Goal: Transaction & Acquisition: Register for event/course

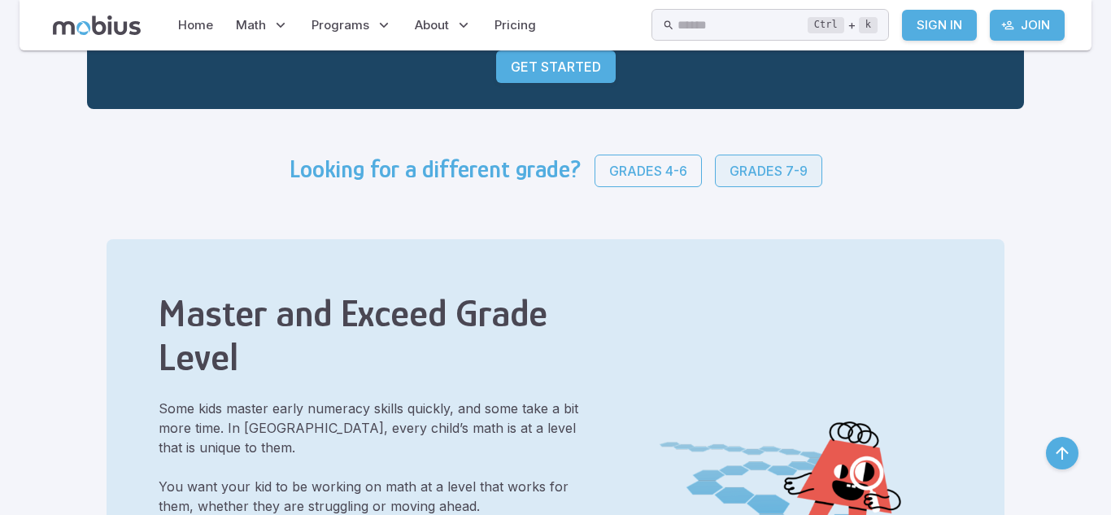
click at [770, 159] on link "Grades 7-9" at bounding box center [768, 170] width 107 height 33
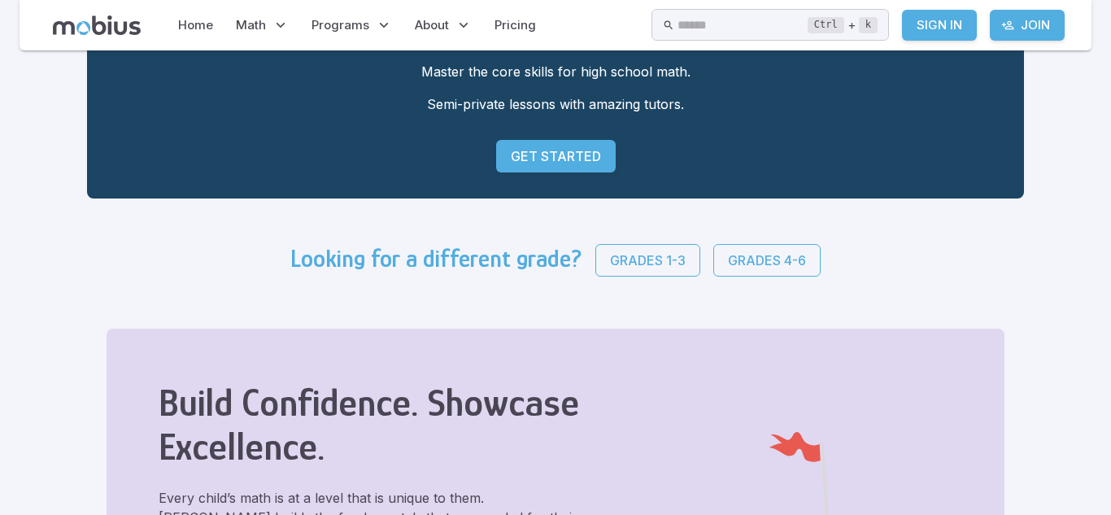
scroll to position [182, 0]
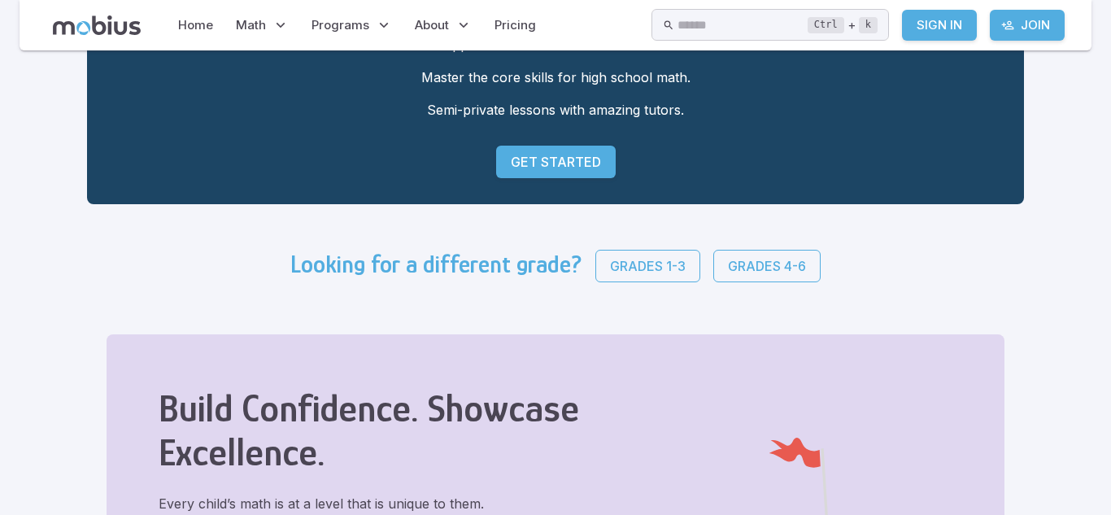
click at [589, 178] on link "Get Started" at bounding box center [556, 162] width 120 height 33
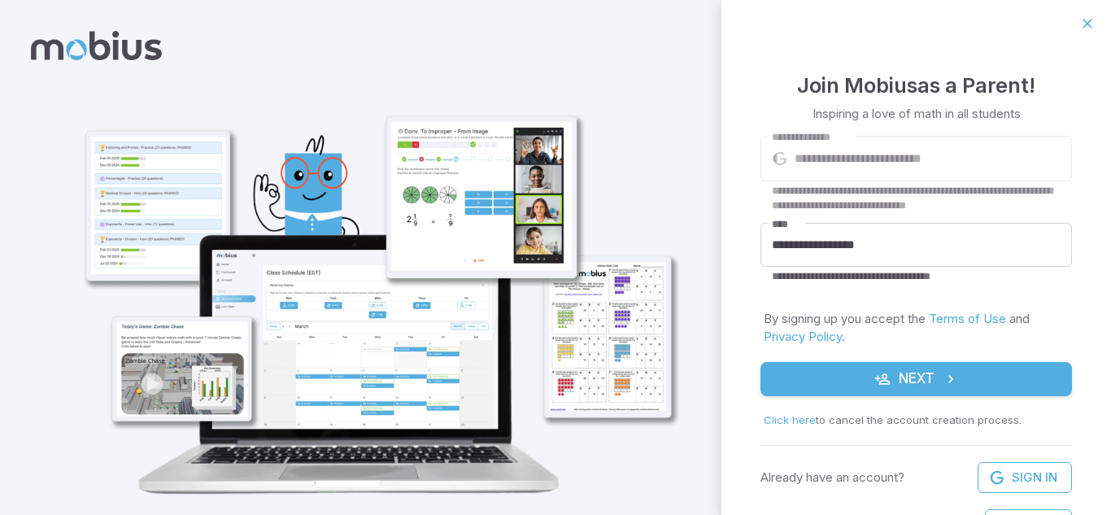
click at [1090, 50] on div "**********" at bounding box center [915, 304] width 389 height 515
click at [1094, 28] on icon "button" at bounding box center [1087, 23] width 16 height 16
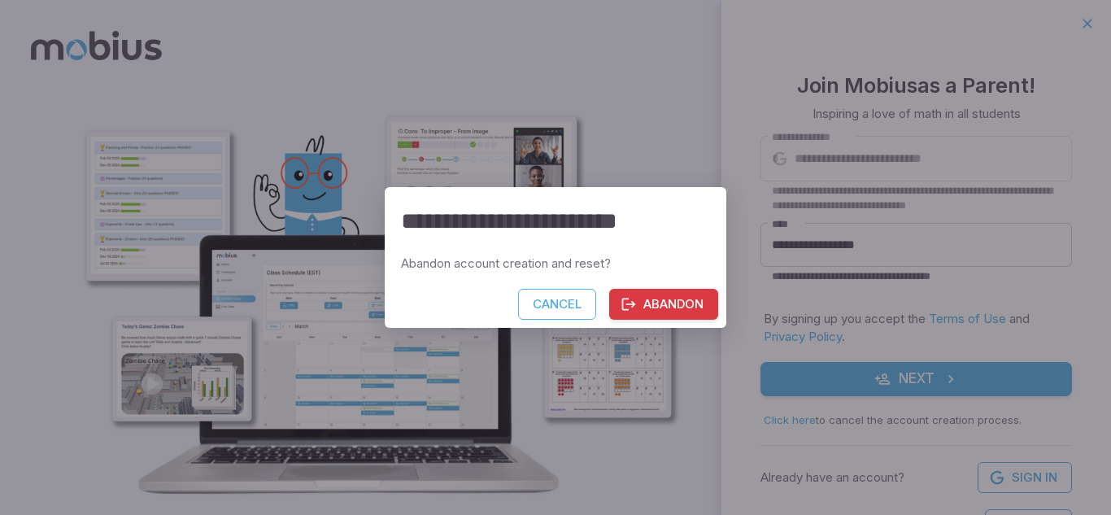
click at [668, 316] on button "Abandon" at bounding box center [663, 304] width 109 height 31
